Goal: Task Accomplishment & Management: Manage account settings

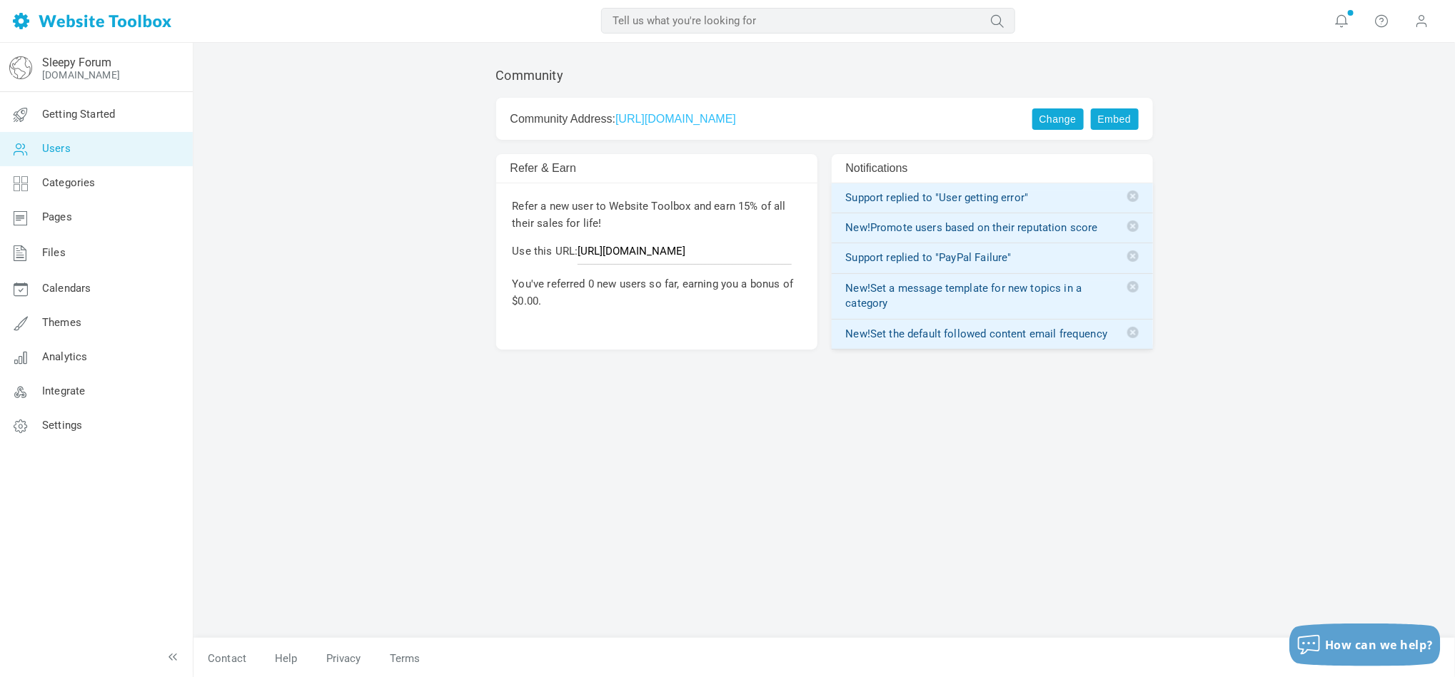
click at [116, 161] on link "Users" at bounding box center [95, 149] width 193 height 34
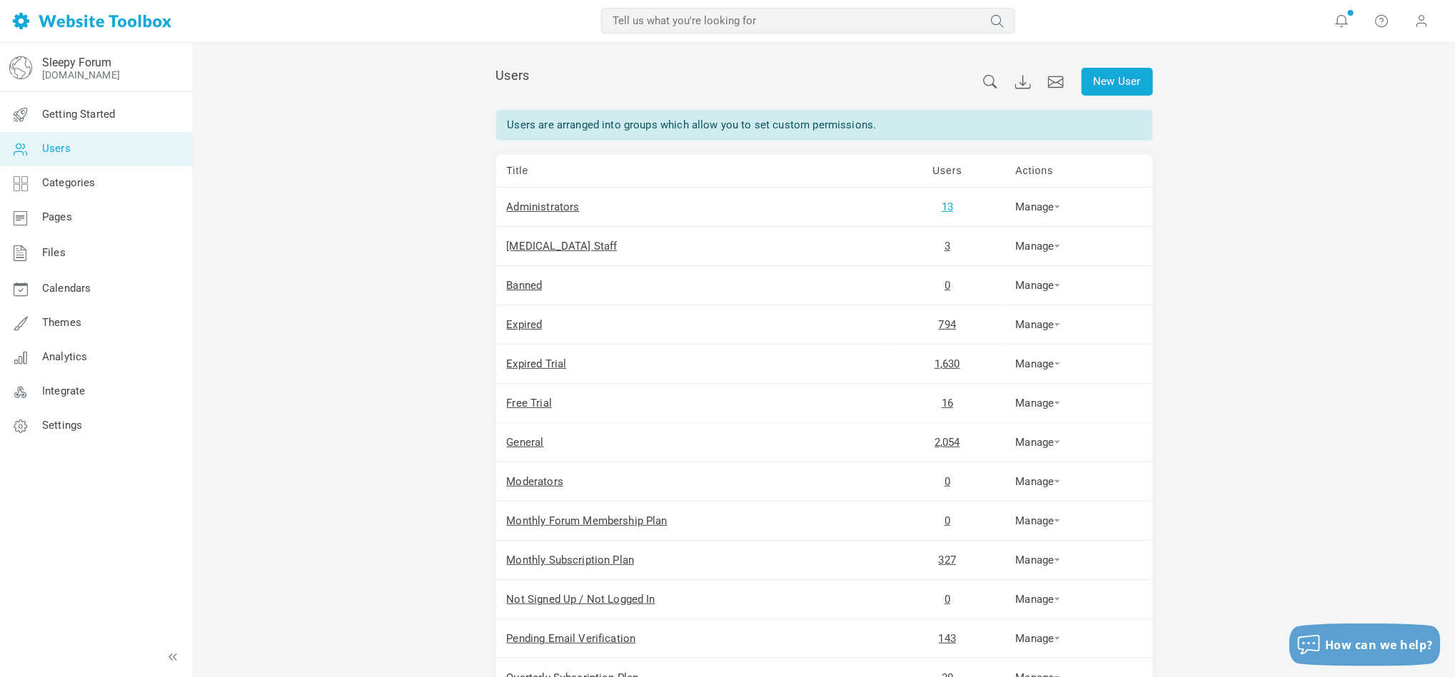
click at [945, 210] on link "13" at bounding box center [946, 207] width 11 height 13
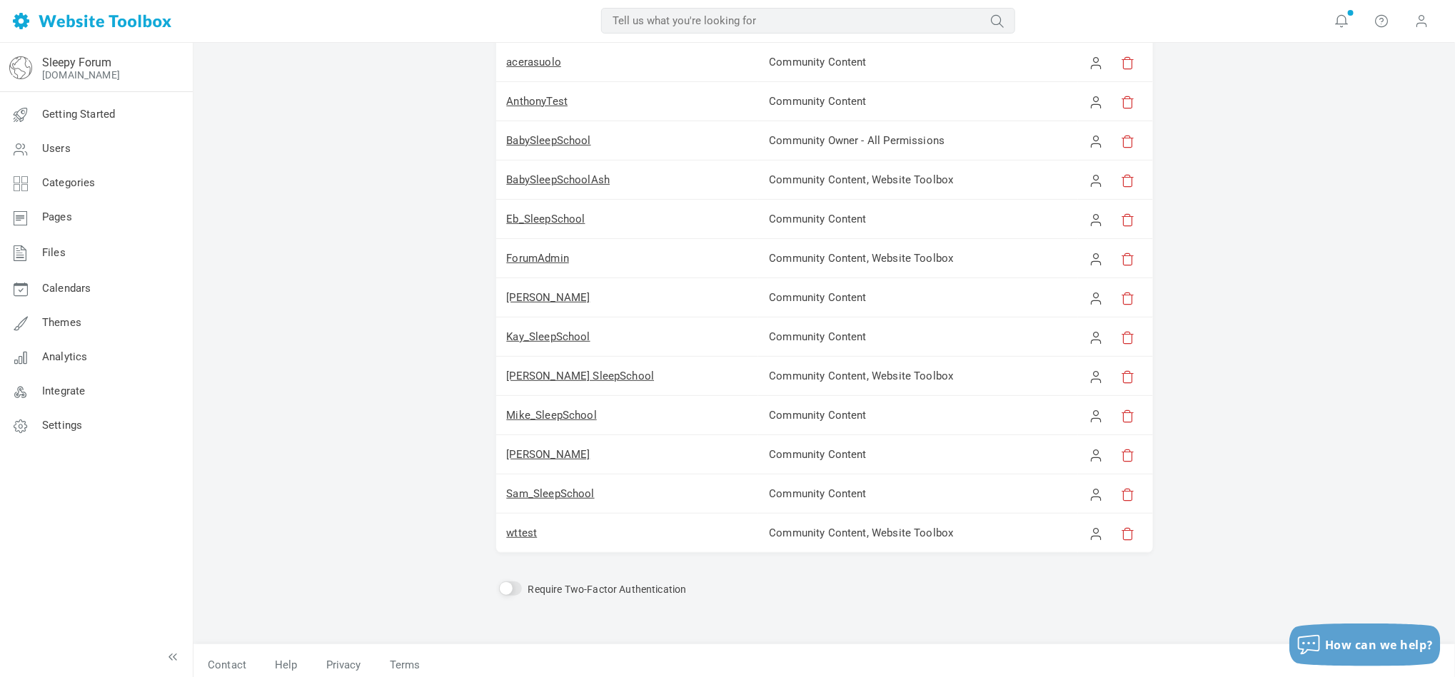
scroll to position [206, 0]
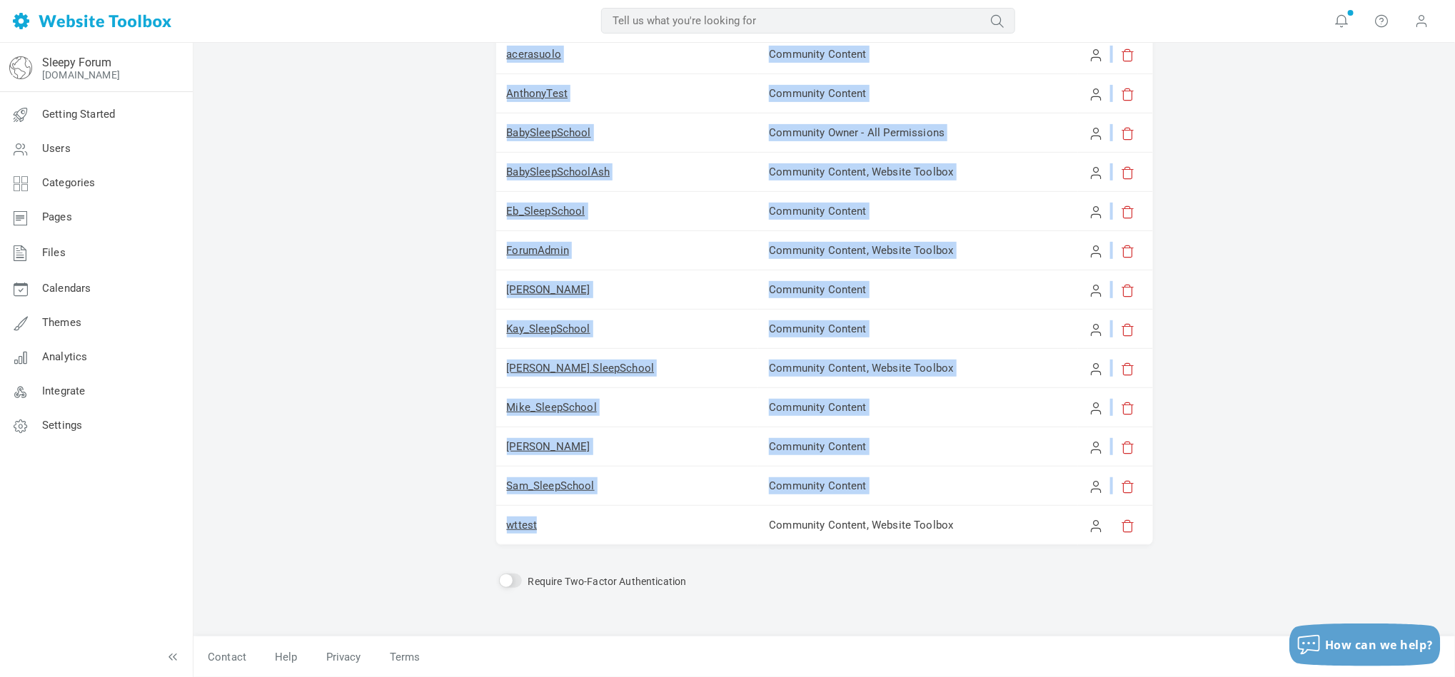
drag, startPoint x: 593, startPoint y: 527, endPoint x: 495, endPoint y: 531, distance: 98.6
click at [495, 531] on div "Administrators Administrators can manage all of your community content or acces…" at bounding box center [824, 244] width 678 height 784
click at [88, 155] on link "Users" at bounding box center [95, 149] width 193 height 34
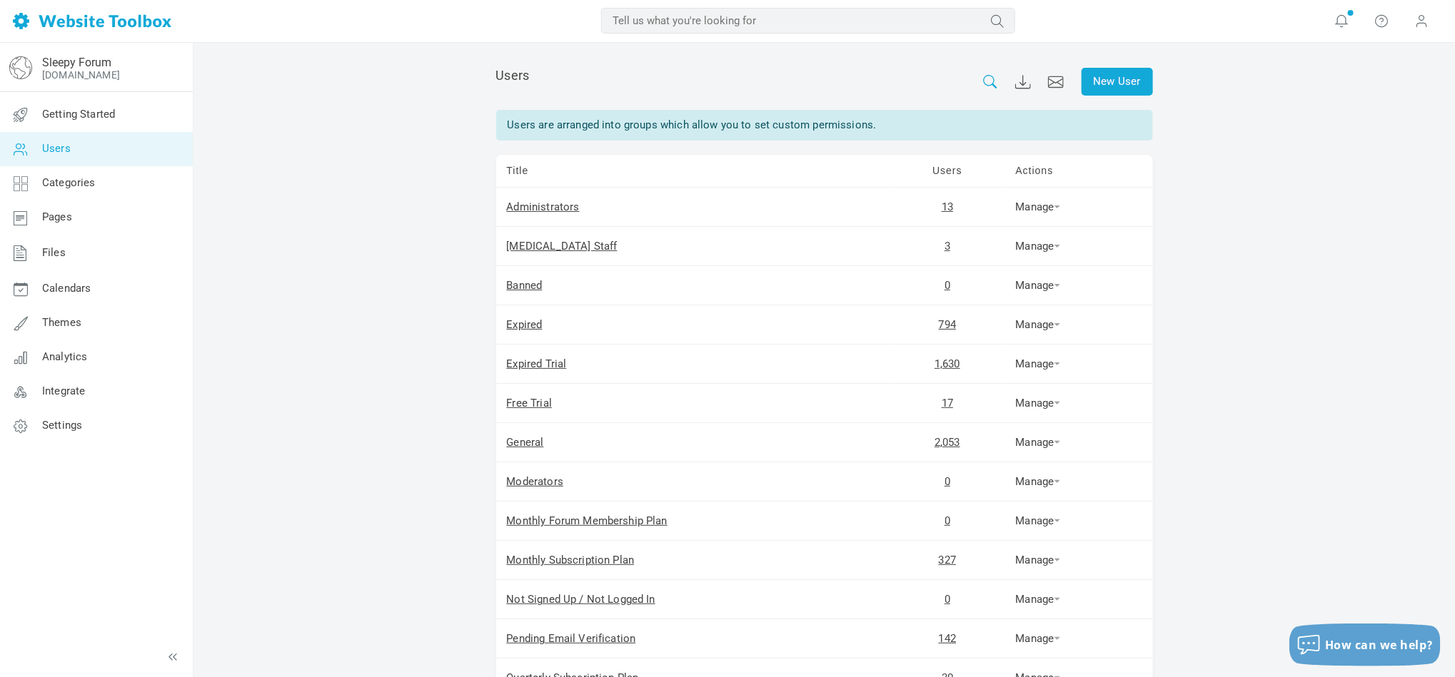
click at [987, 82] on icon at bounding box center [990, 82] width 16 height 14
paste input "emma@mcleod.org.au"
type input "Emma McLeod"
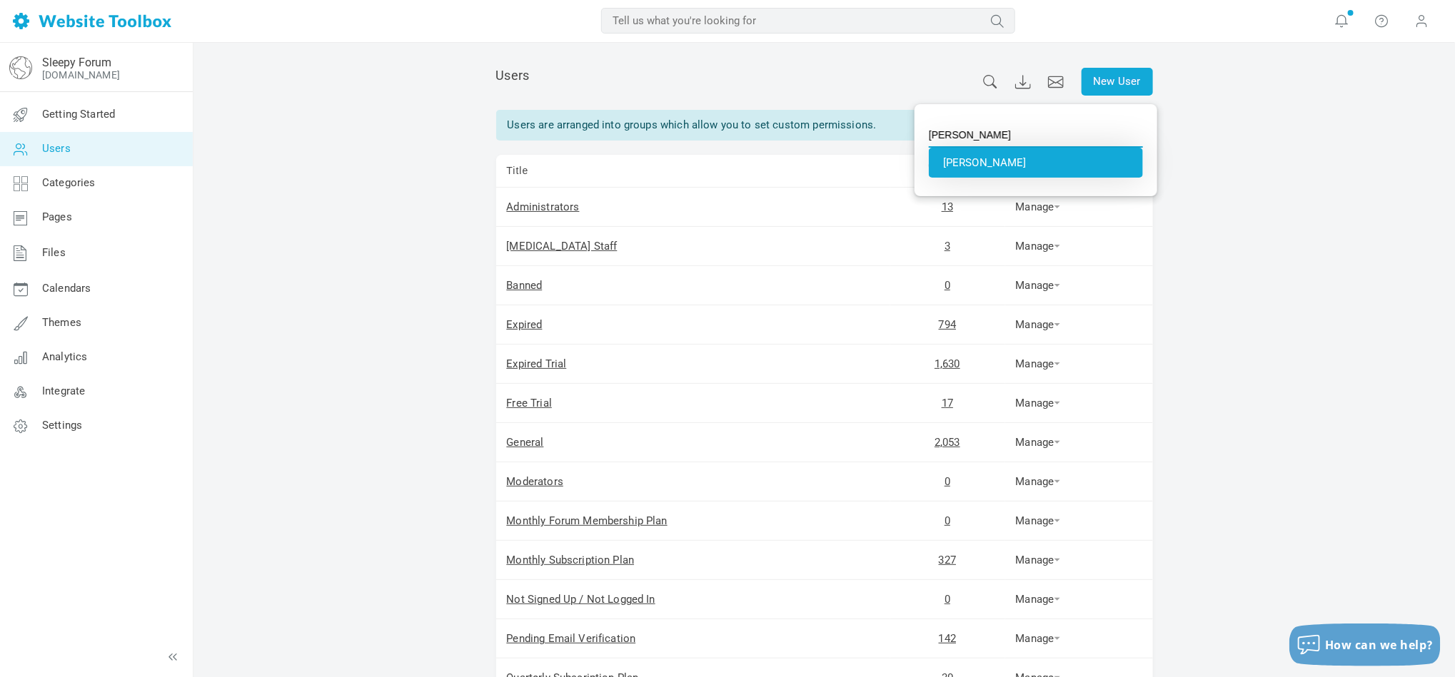
click at [999, 168] on li "Emma McLeod" at bounding box center [1036, 163] width 214 height 30
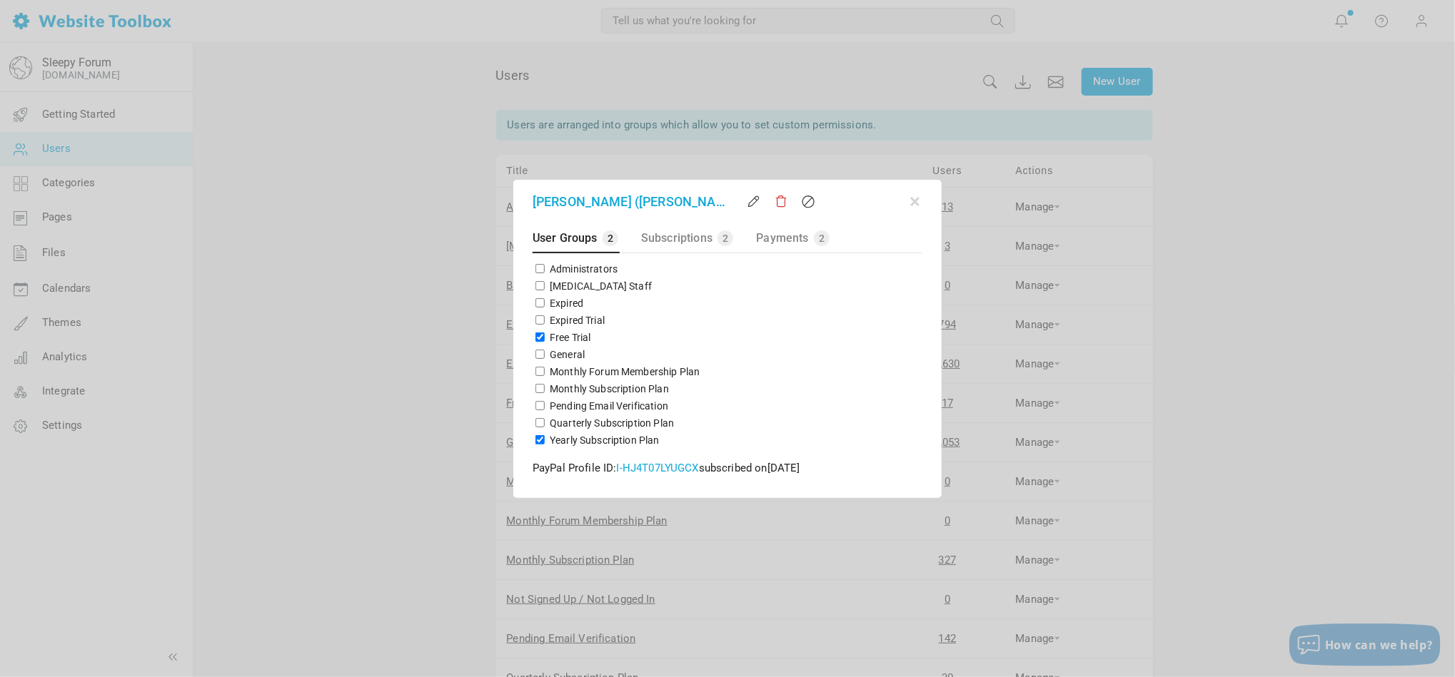
click at [1223, 241] on div at bounding box center [727, 338] width 1455 height 677
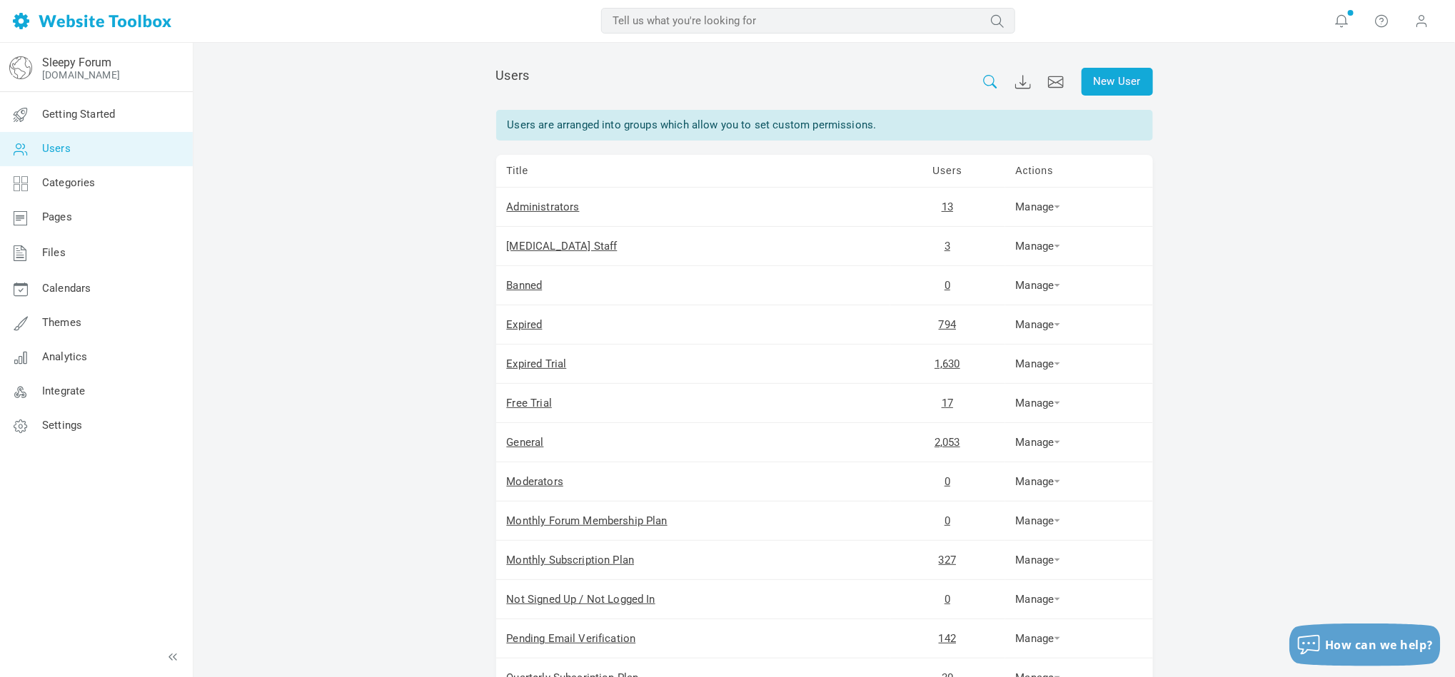
click at [987, 84] on icon at bounding box center [990, 82] width 16 height 14
click button "Submit" at bounding box center [0, 0] width 0 height 0
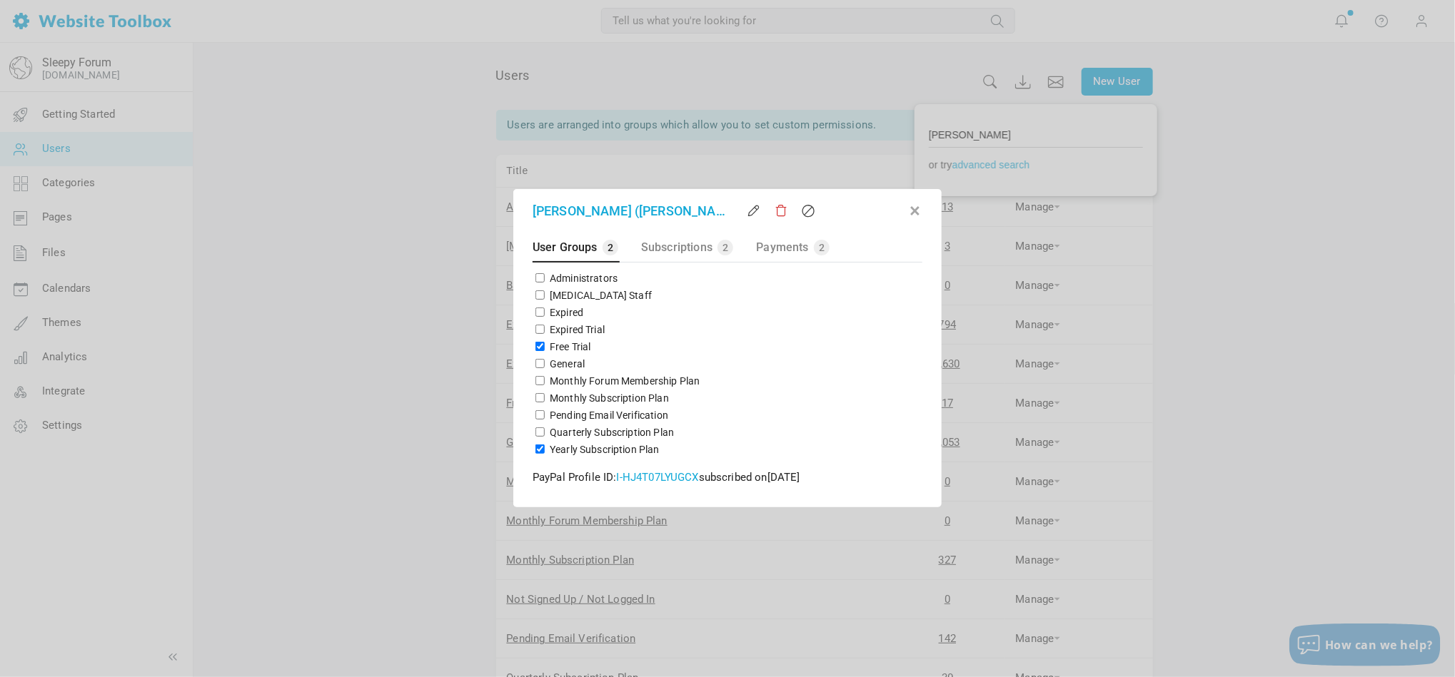
click at [916, 211] on button "button" at bounding box center [915, 208] width 14 height 14
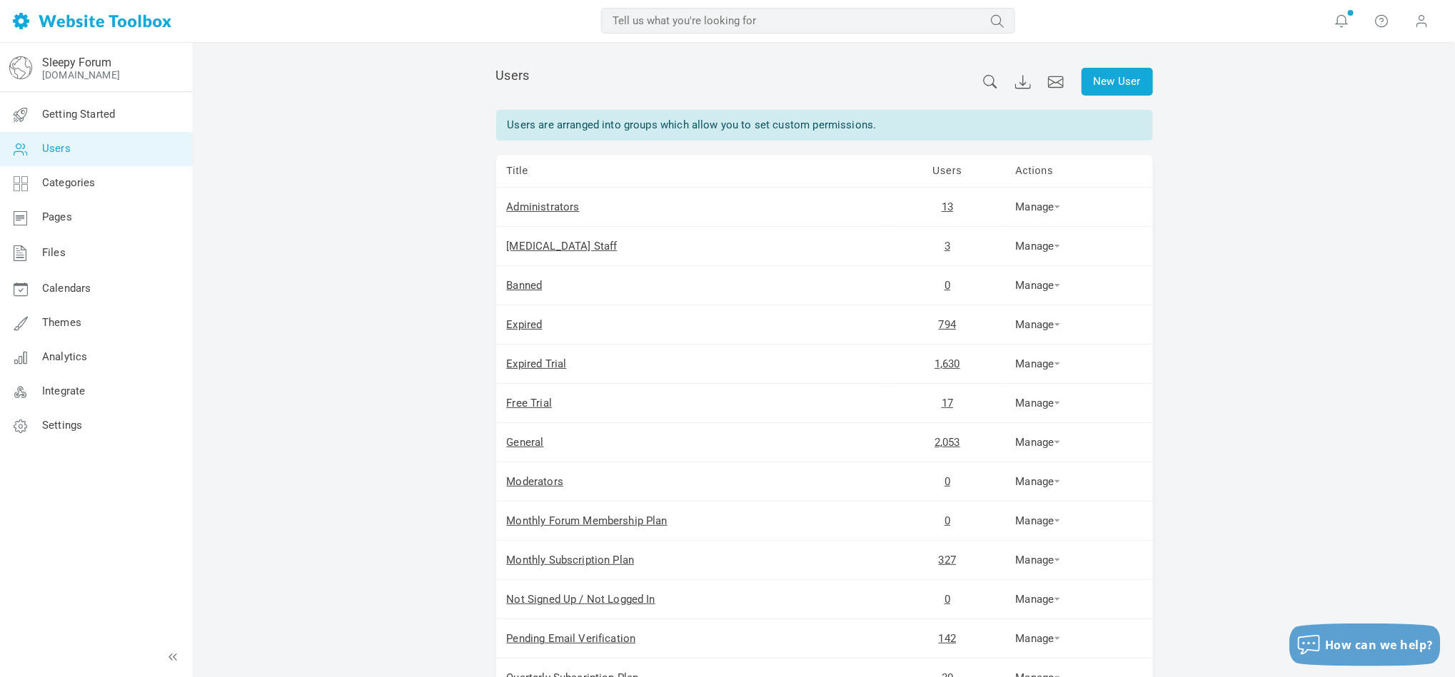
click at [1325, 253] on div "New User Users Users are arranged into groups which allow you to set custom per…" at bounding box center [823, 472] width 1261 height 859
click at [1272, 345] on div "New User Users Users are arranged into groups which allow you to set custom per…" at bounding box center [823, 472] width 1261 height 859
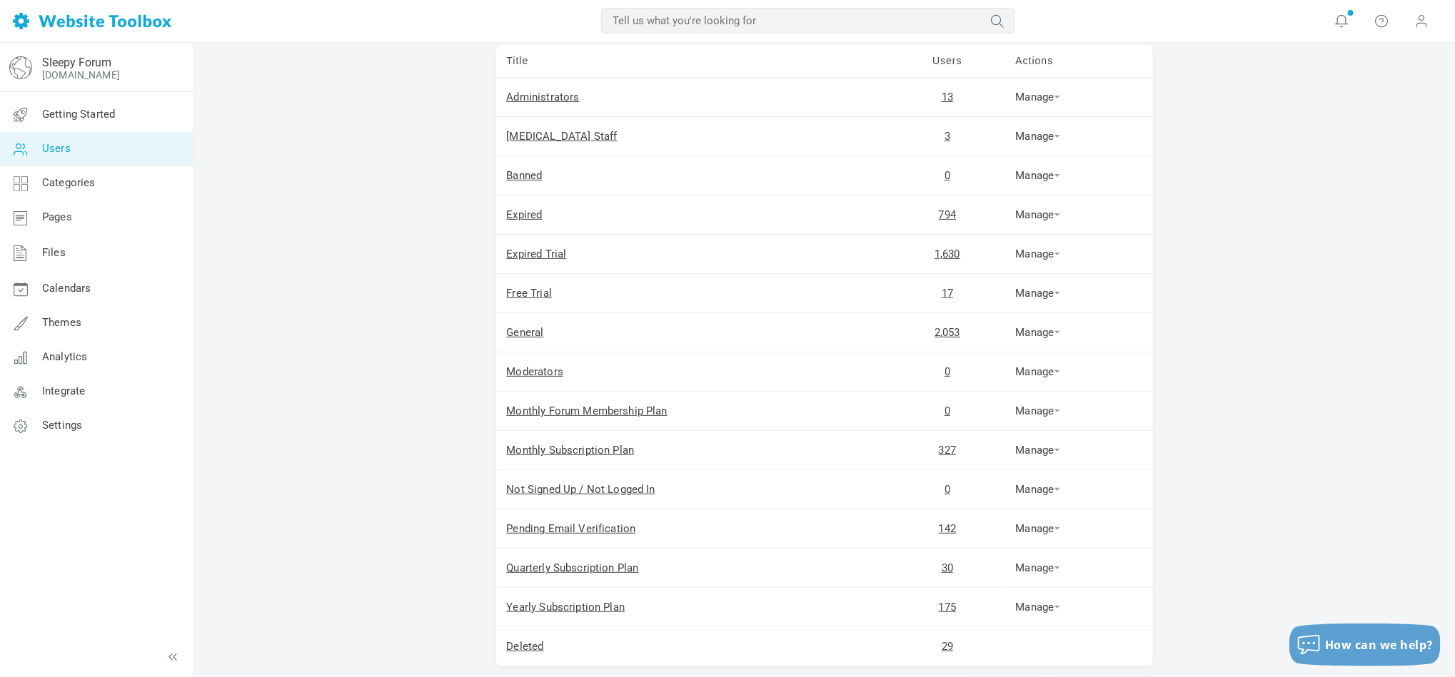
scroll to position [231, 0]
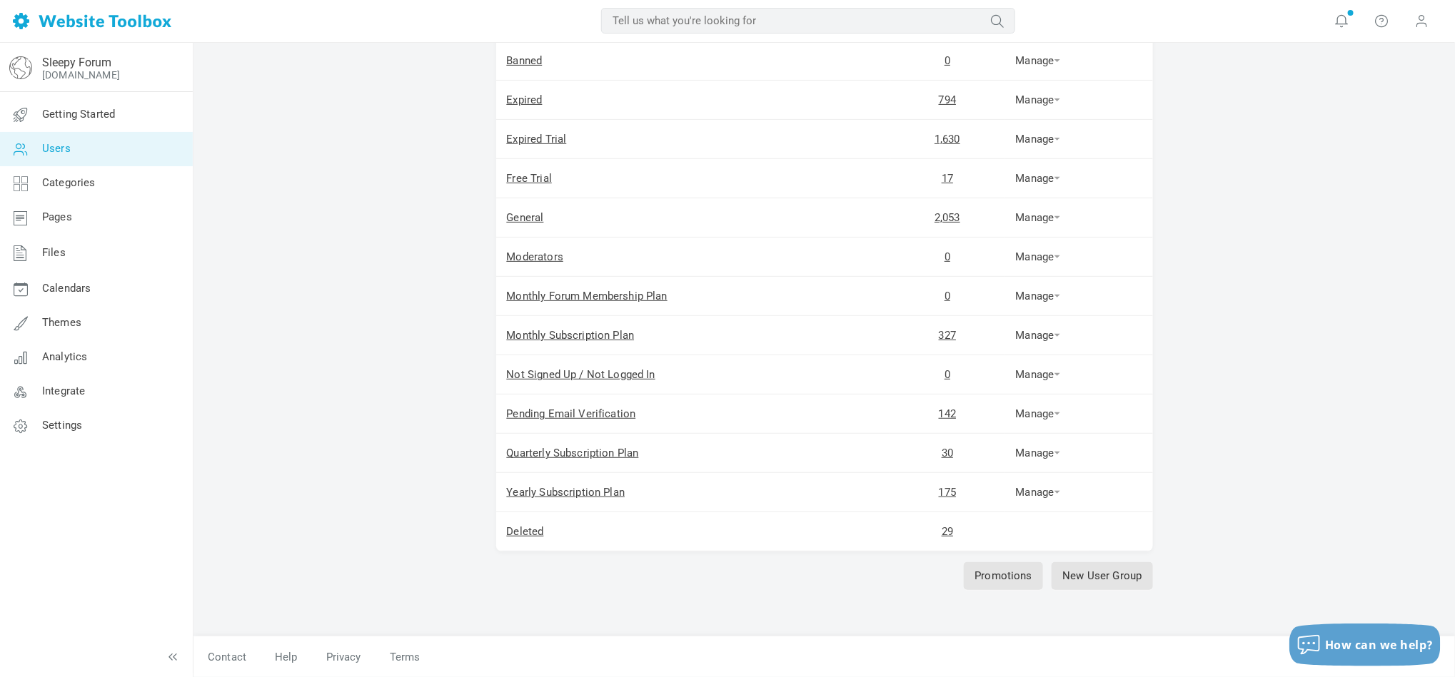
click at [285, 255] on div "New User Users Users are arranged into groups which allow you to set custom per…" at bounding box center [823, 247] width 1261 height 859
